Goal: Information Seeking & Learning: Learn about a topic

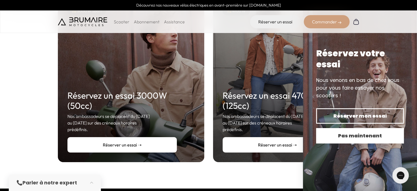
click at [348, 131] on button "Pas maintenant" at bounding box center [360, 135] width 88 height 15
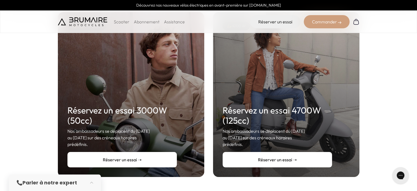
scroll to position [93, 0]
click at [120, 22] on p "Scooter" at bounding box center [122, 21] width 16 height 7
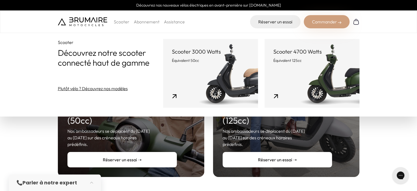
click at [147, 153] on link "Réserver un essai ➝" at bounding box center [121, 159] width 109 height 15
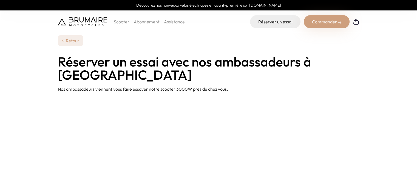
click at [125, 25] on div "Scooter Abonnement Assistance" at bounding box center [121, 21] width 127 height 13
click at [123, 22] on p "Scooter" at bounding box center [122, 21] width 16 height 7
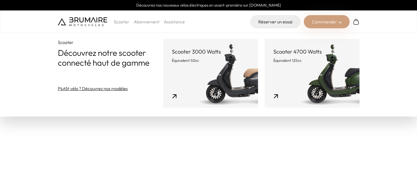
click at [188, 64] on link "Scooter 3000 Watts Équivalent 50cc" at bounding box center [210, 73] width 95 height 69
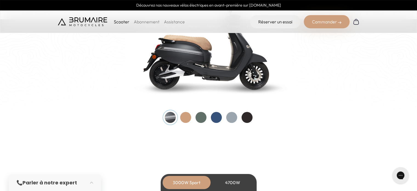
scroll to position [607, 0]
click at [183, 120] on div at bounding box center [185, 117] width 11 height 11
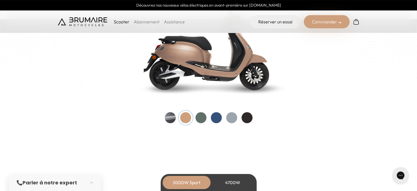
click at [198, 120] on div at bounding box center [201, 117] width 11 height 11
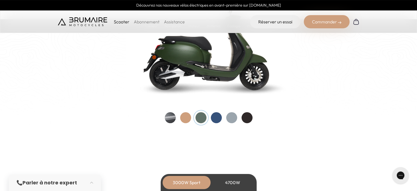
click at [216, 121] on div at bounding box center [216, 117] width 11 height 11
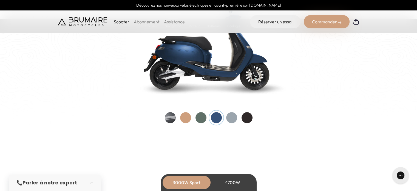
click at [231, 119] on div at bounding box center [231, 117] width 11 height 11
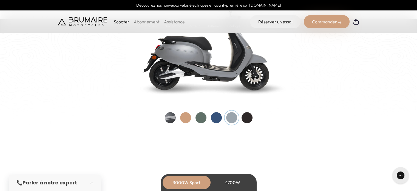
click at [252, 119] on div at bounding box center [247, 117] width 11 height 11
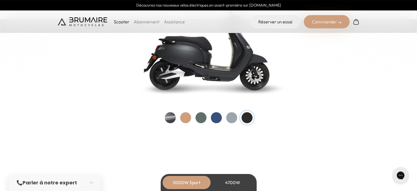
click at [204, 117] on div at bounding box center [201, 117] width 11 height 11
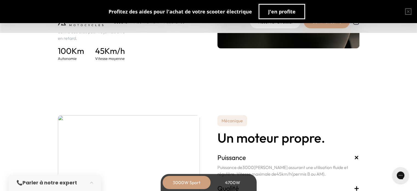
scroll to position [965, 0]
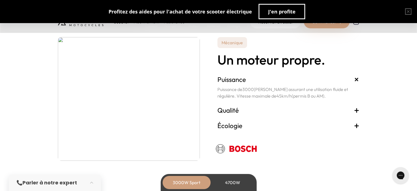
click at [227, 108] on h3 "Qualité +" at bounding box center [289, 109] width 142 height 9
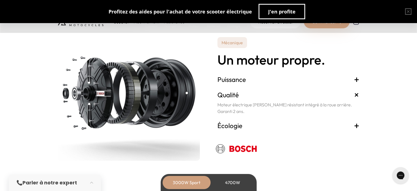
click at [254, 123] on h3 "Écologie +" at bounding box center [289, 125] width 142 height 9
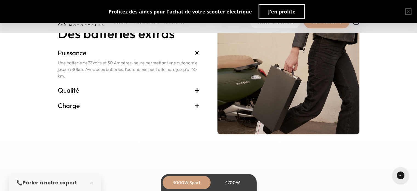
scroll to position [1169, 0]
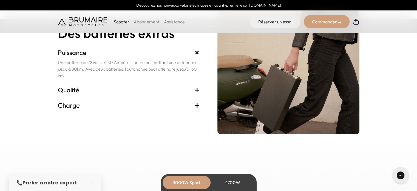
click at [133, 91] on h3 "Qualité +" at bounding box center [129, 89] width 142 height 9
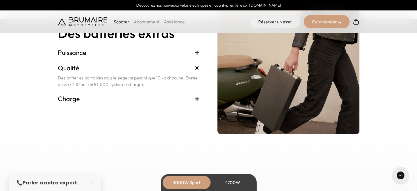
click at [156, 100] on h3 "Charge +" at bounding box center [129, 98] width 142 height 9
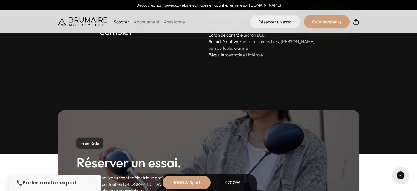
scroll to position [1504, 0]
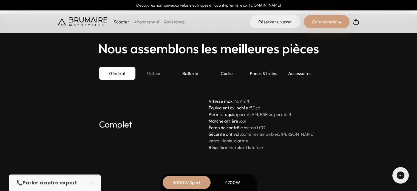
click at [152, 79] on div "Moteur" at bounding box center [154, 73] width 36 height 13
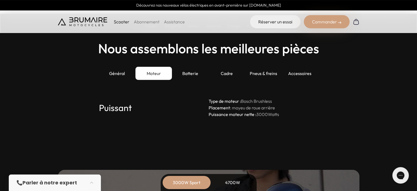
scroll to position [1518, 0]
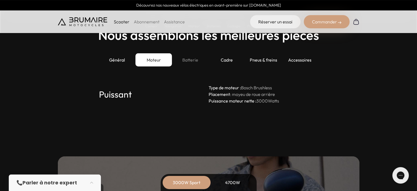
click at [191, 61] on div "Batterie" at bounding box center [190, 59] width 36 height 13
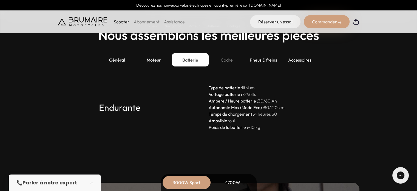
click at [230, 64] on div "Cadre" at bounding box center [227, 59] width 36 height 13
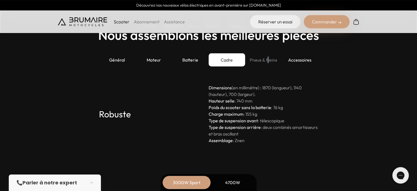
drag, startPoint x: 268, startPoint y: 67, endPoint x: 270, endPoint y: 63, distance: 3.7
click at [270, 63] on div "Général Moteur Batterie Cadre Pneus & freins Accessoires" at bounding box center [208, 63] width 233 height 20
click at [270, 63] on div "Pneus & freins" at bounding box center [263, 59] width 36 height 13
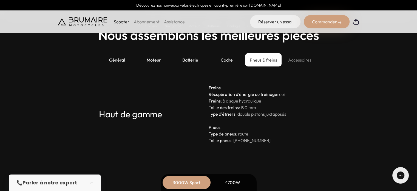
click at [304, 63] on div "Accessoires" at bounding box center [300, 59] width 36 height 13
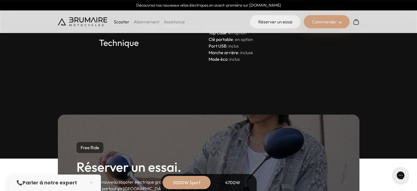
scroll to position [1580, 0]
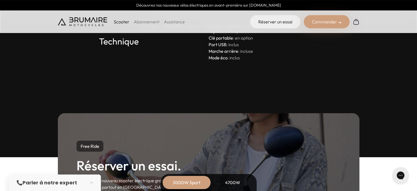
click at [288, 108] on div "Free Ride Réserver un essai. Testez notre nouveau scooter électrique gratuiteme…" at bounding box center [208, 180] width 417 height 179
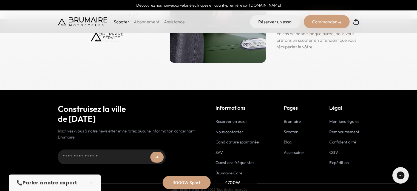
scroll to position [2752, 0]
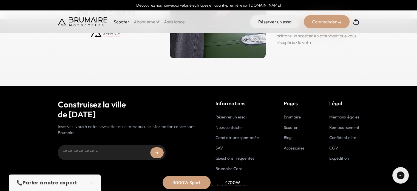
click at [292, 116] on link "Brumaire" at bounding box center [292, 116] width 17 height 5
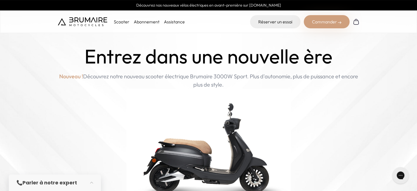
click at [94, 25] on img at bounding box center [82, 21] width 49 height 9
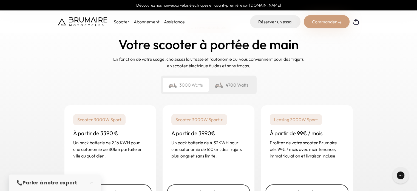
scroll to position [804, 0]
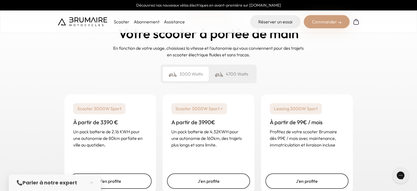
click at [237, 67] on div "4700 Watts" at bounding box center [232, 74] width 46 height 14
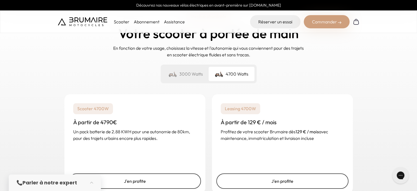
click at [237, 67] on div "4700 Watts" at bounding box center [232, 74] width 46 height 14
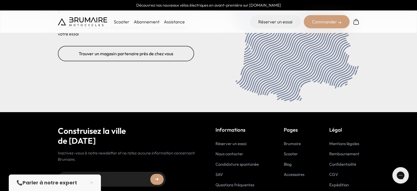
scroll to position [2270, 0]
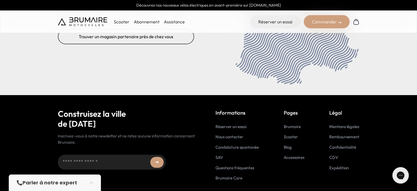
click at [292, 154] on link "Accessoires" at bounding box center [294, 156] width 21 height 5
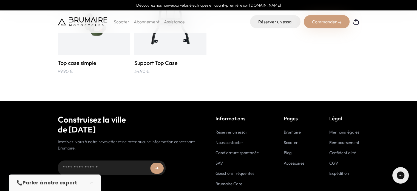
scroll to position [953, 0]
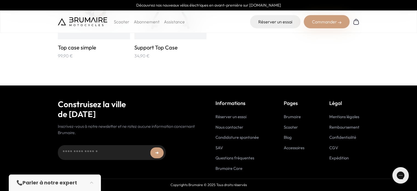
click at [236, 156] on link "Questions fréquentes" at bounding box center [235, 157] width 39 height 5
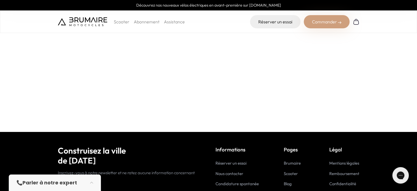
scroll to position [148, 0]
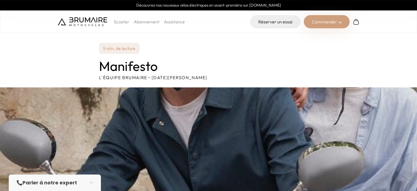
click at [92, 17] on img at bounding box center [82, 21] width 49 height 9
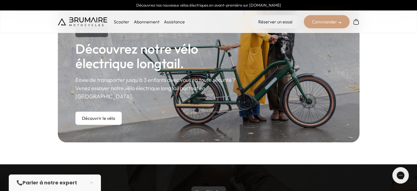
scroll to position [323, 0]
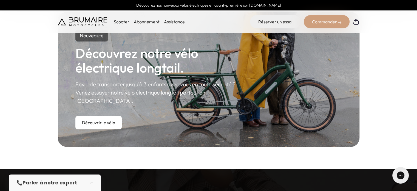
click at [104, 116] on link "Découvrir le vélo" at bounding box center [98, 122] width 46 height 13
